Goal: Task Accomplishment & Management: Manage account settings

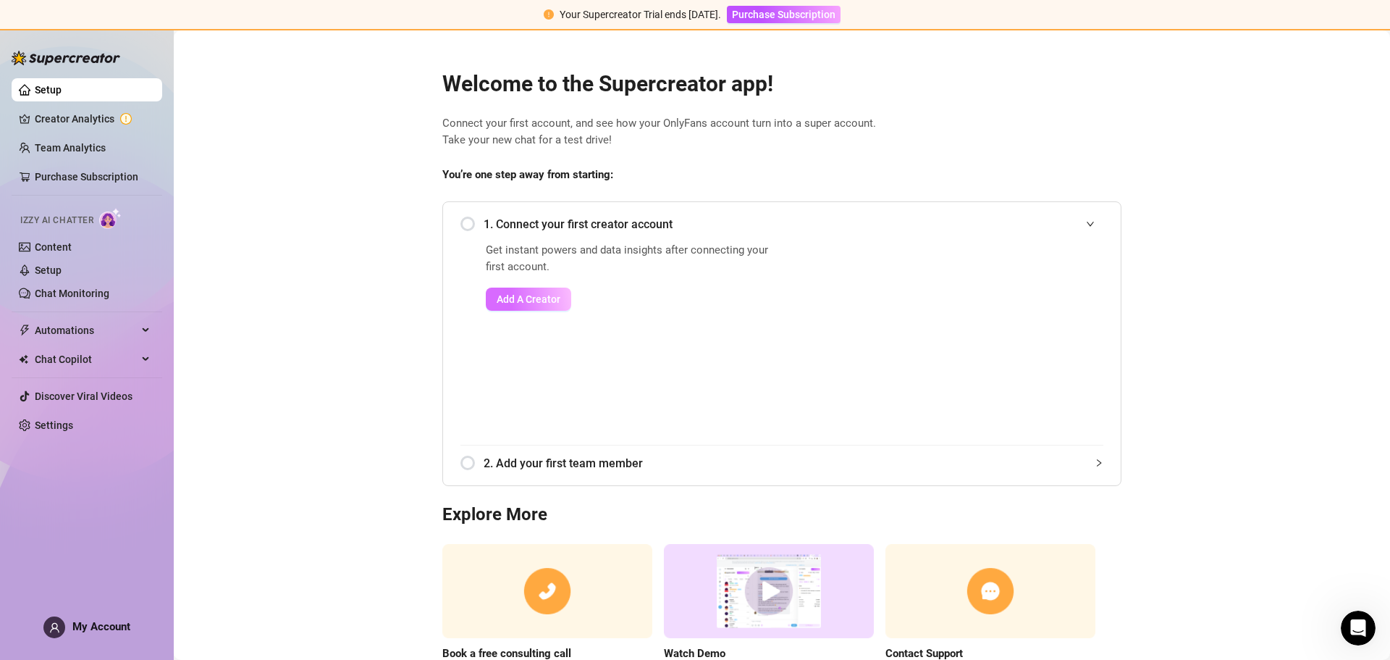
click at [521, 300] on span "Add A Creator" at bounding box center [529, 299] width 64 height 12
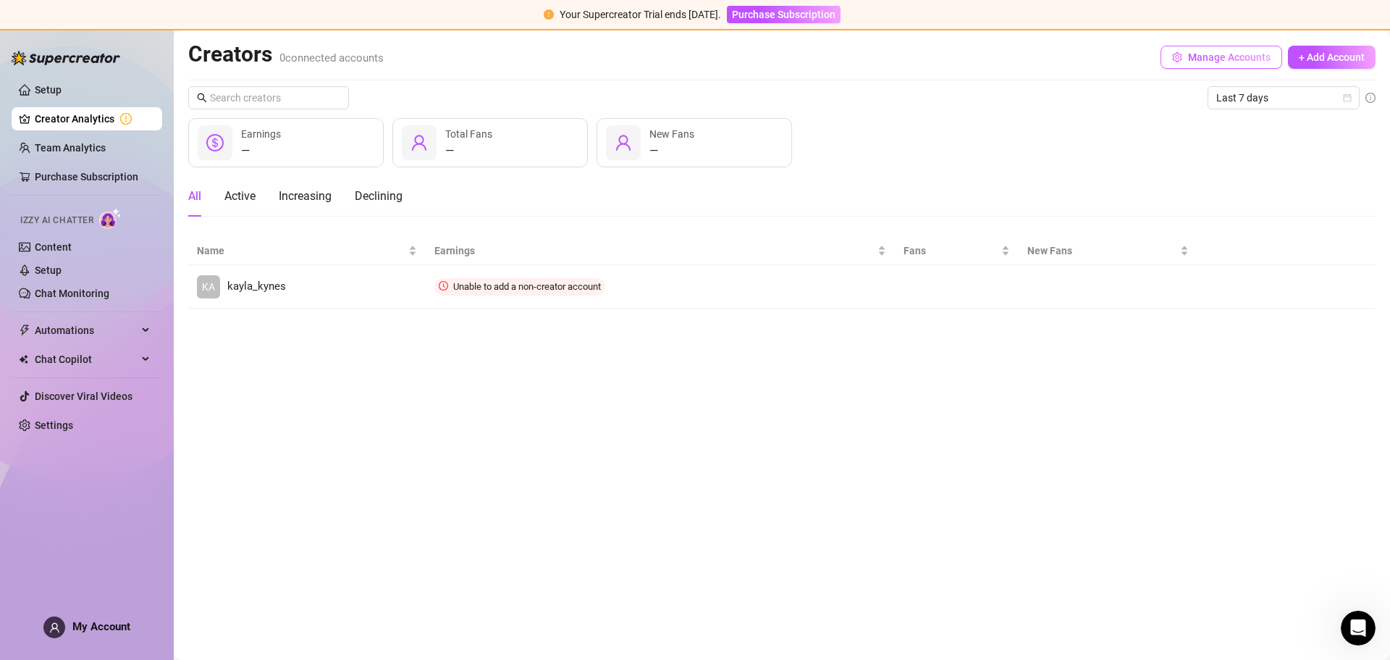
click at [1216, 58] on span "Manage Accounts" at bounding box center [1229, 57] width 83 height 12
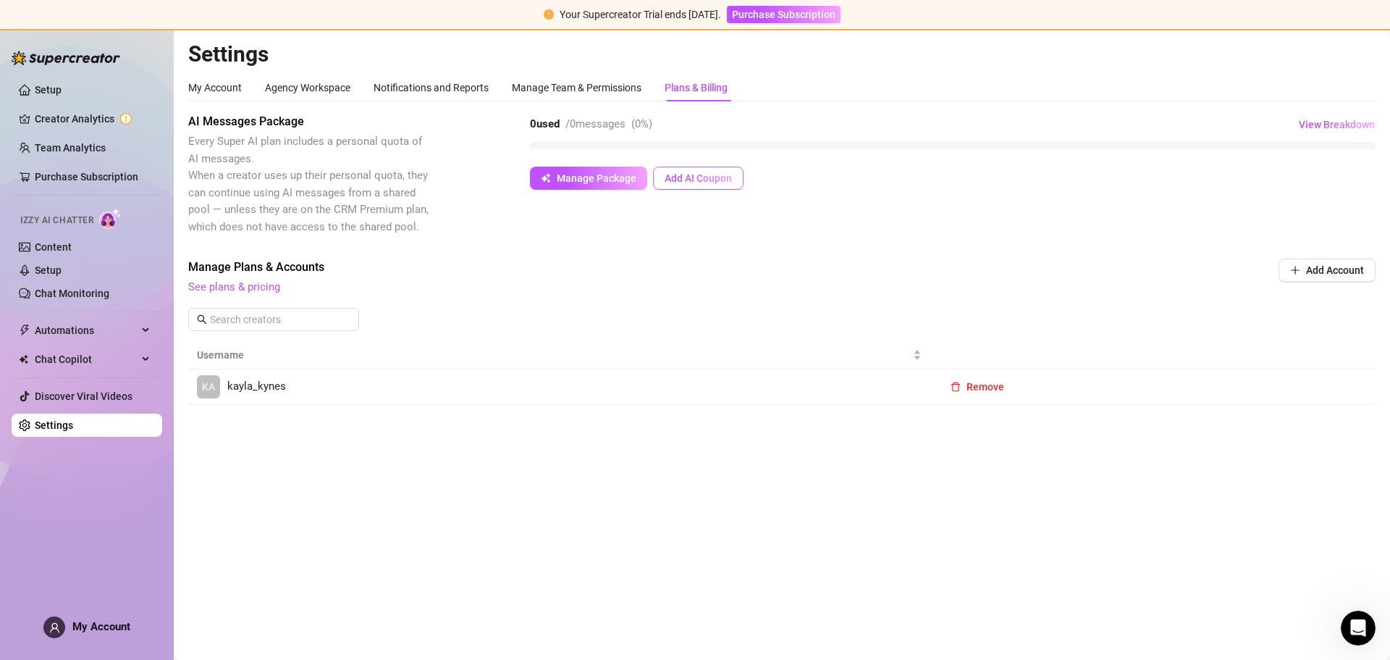
click at [678, 184] on span "Add AI Coupon" at bounding box center [698, 178] width 67 height 12
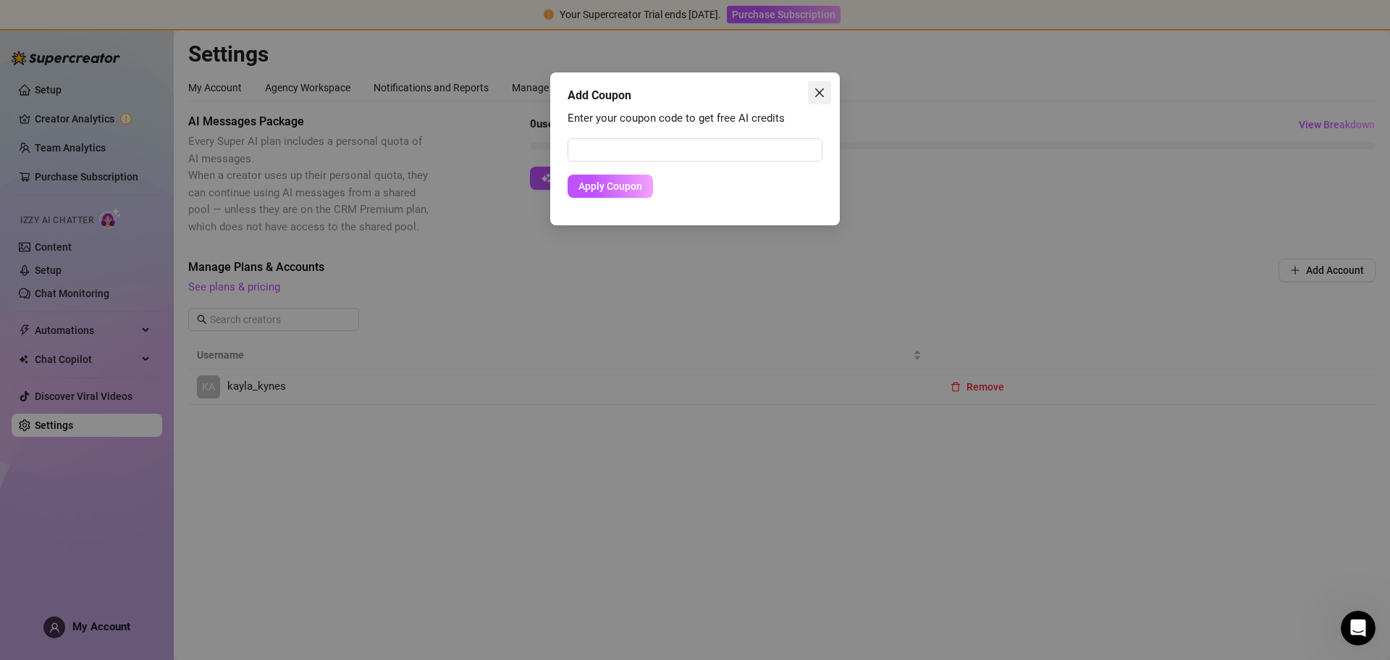
click at [827, 97] on span "Close" at bounding box center [819, 93] width 23 height 12
